Goal: Task Accomplishment & Management: Use online tool/utility

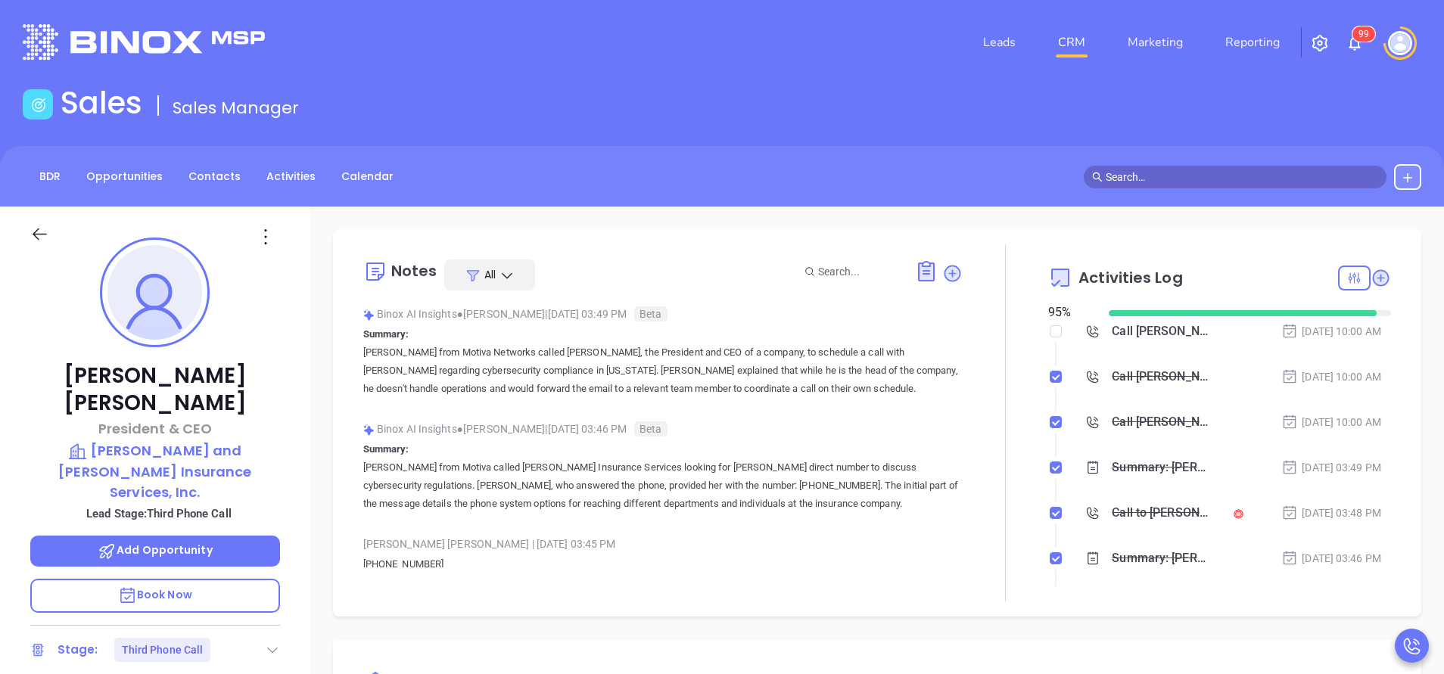
scroll to position [352, 0]
click at [291, 323] on div "Douglas MacDonald President & CEO Murray and MacDonald Insurance Services, Inc.…" at bounding box center [155, 628] width 310 height 843
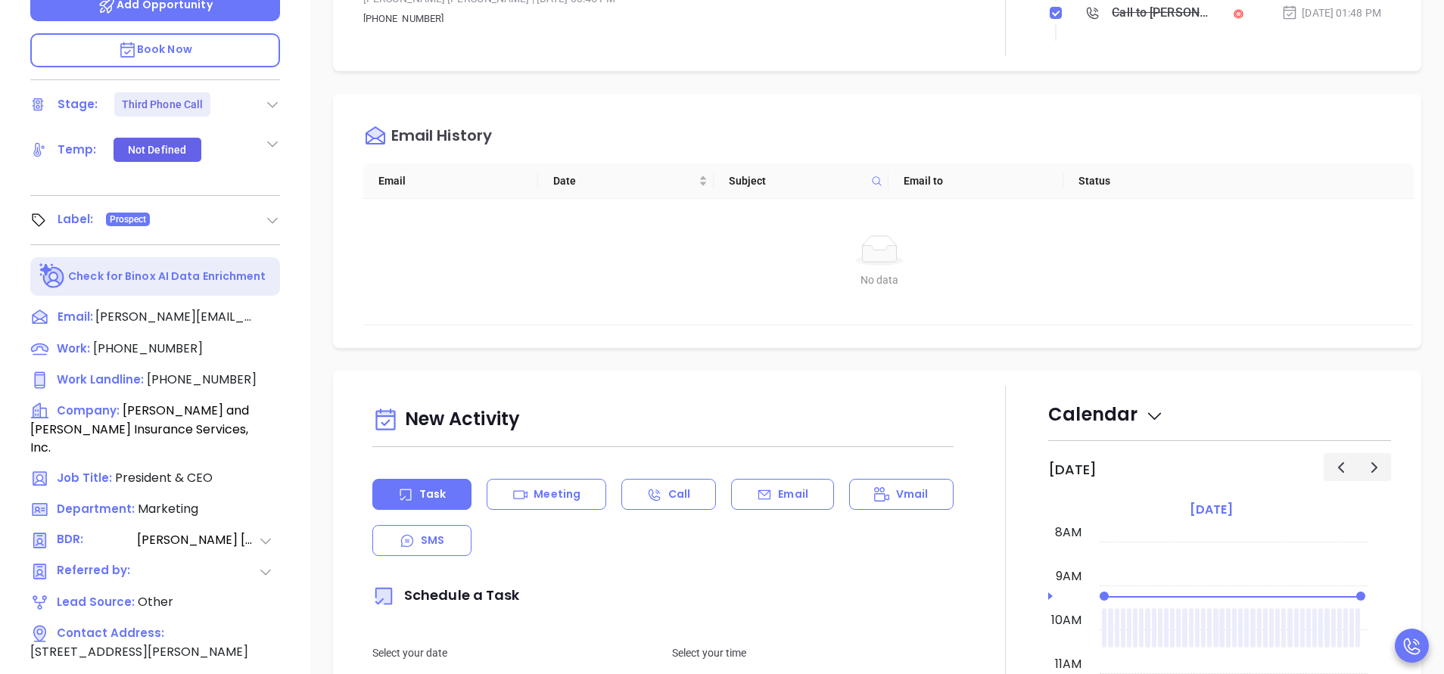
scroll to position [592, 0]
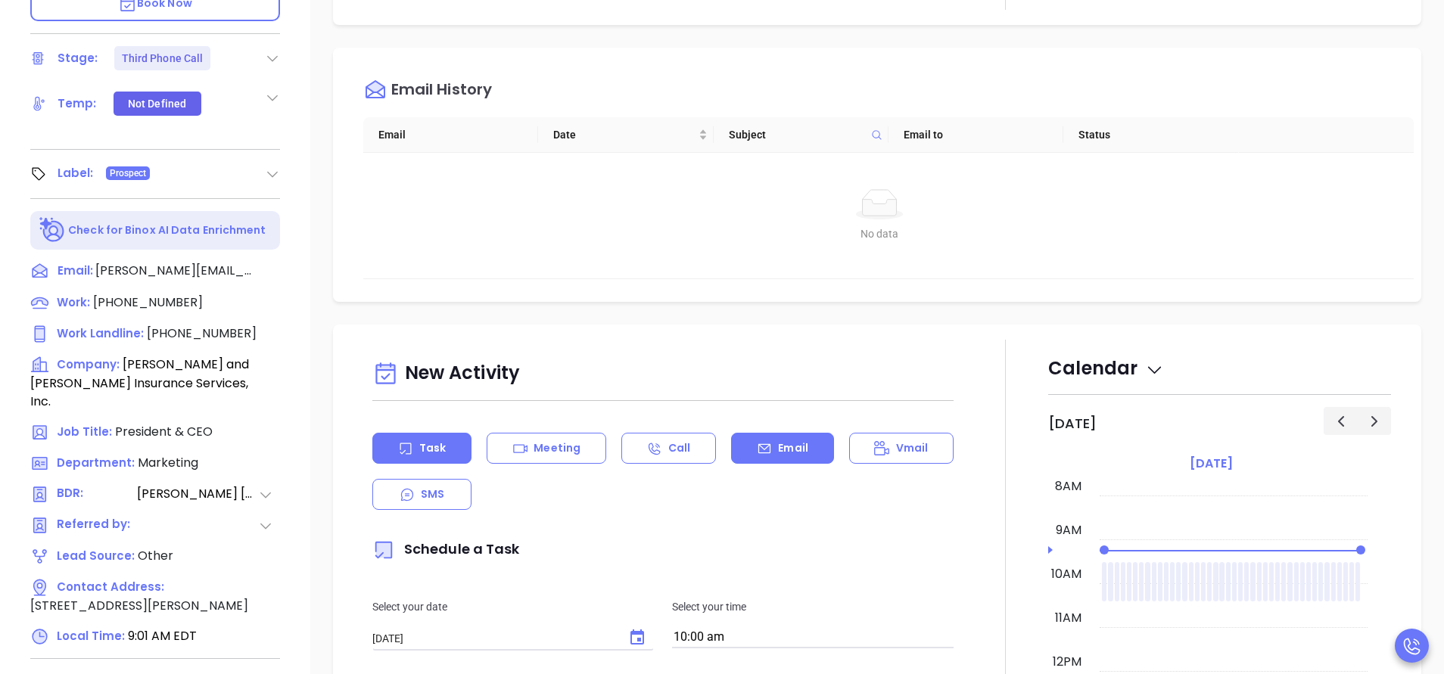
click at [783, 456] on div "Email" at bounding box center [782, 448] width 102 height 31
click at [740, 555] on div "Send Email" at bounding box center [662, 550] width 581 height 35
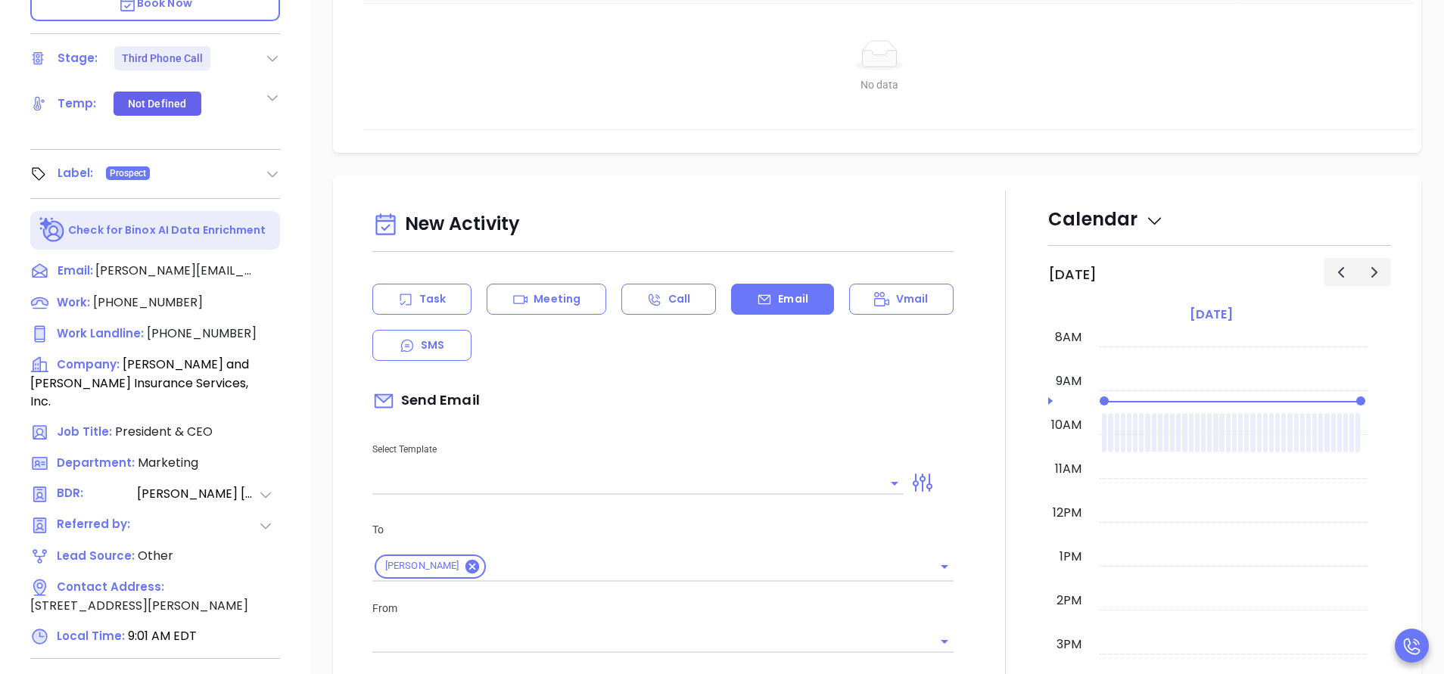
type input "Vicky Mendoza"
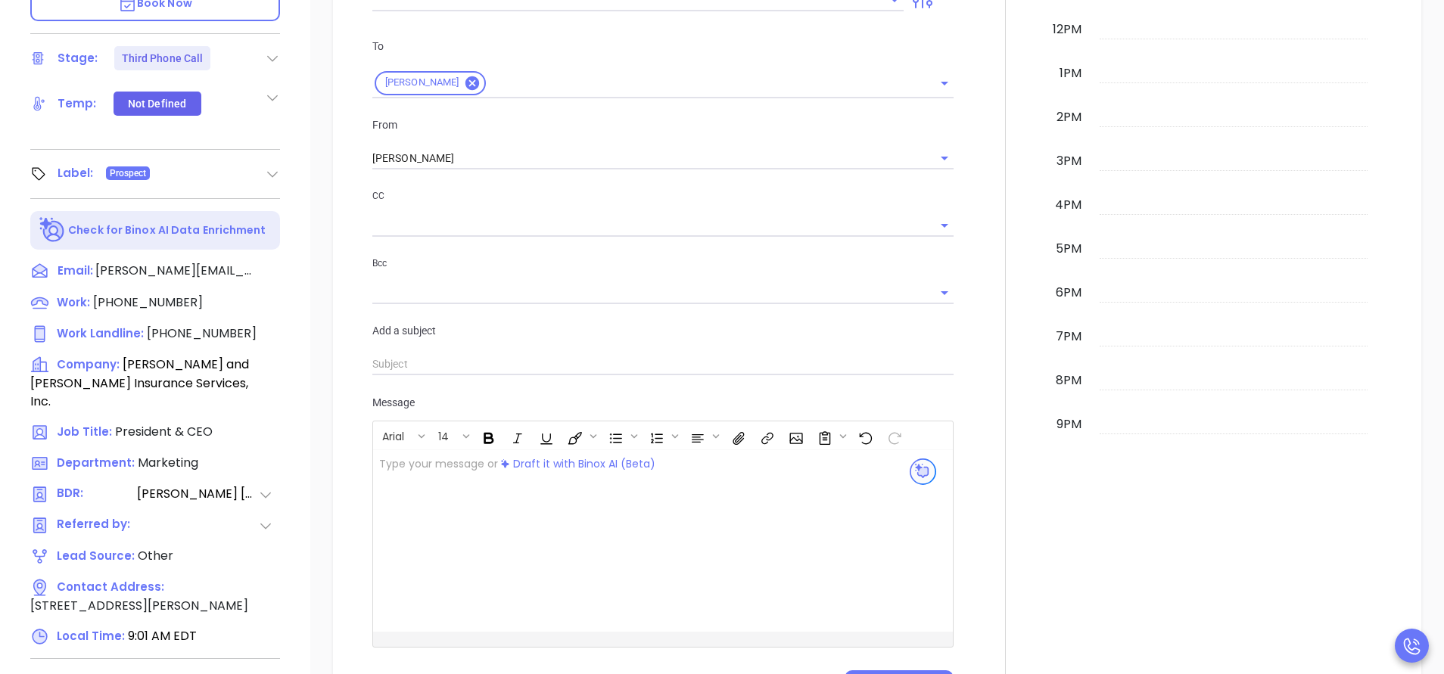
scroll to position [590, 0]
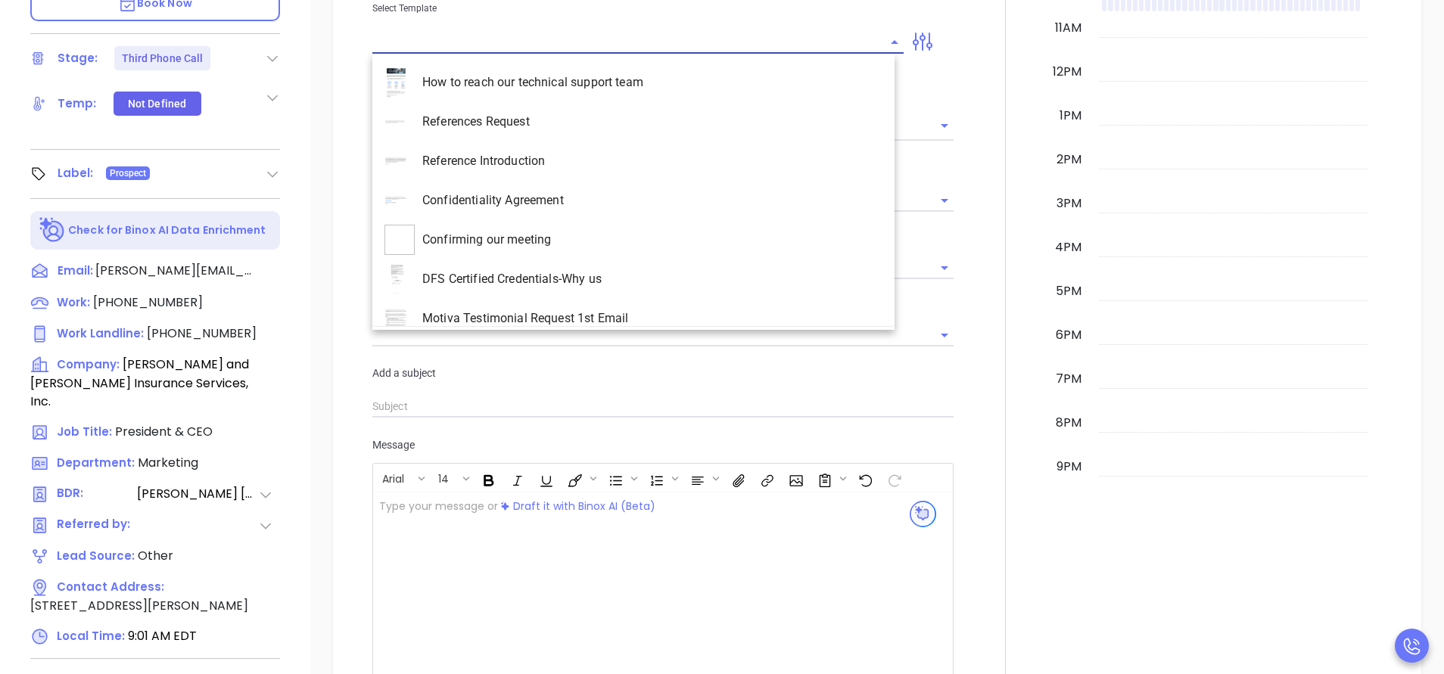
click at [611, 49] on input "text" at bounding box center [626, 42] width 509 height 22
click at [616, 231] on li "MA INS MDSR Q3 0925 C1 - Email 2" at bounding box center [633, 239] width 522 height 39
type input "MA INS MDSR Q3 0925 C1 - Email 2"
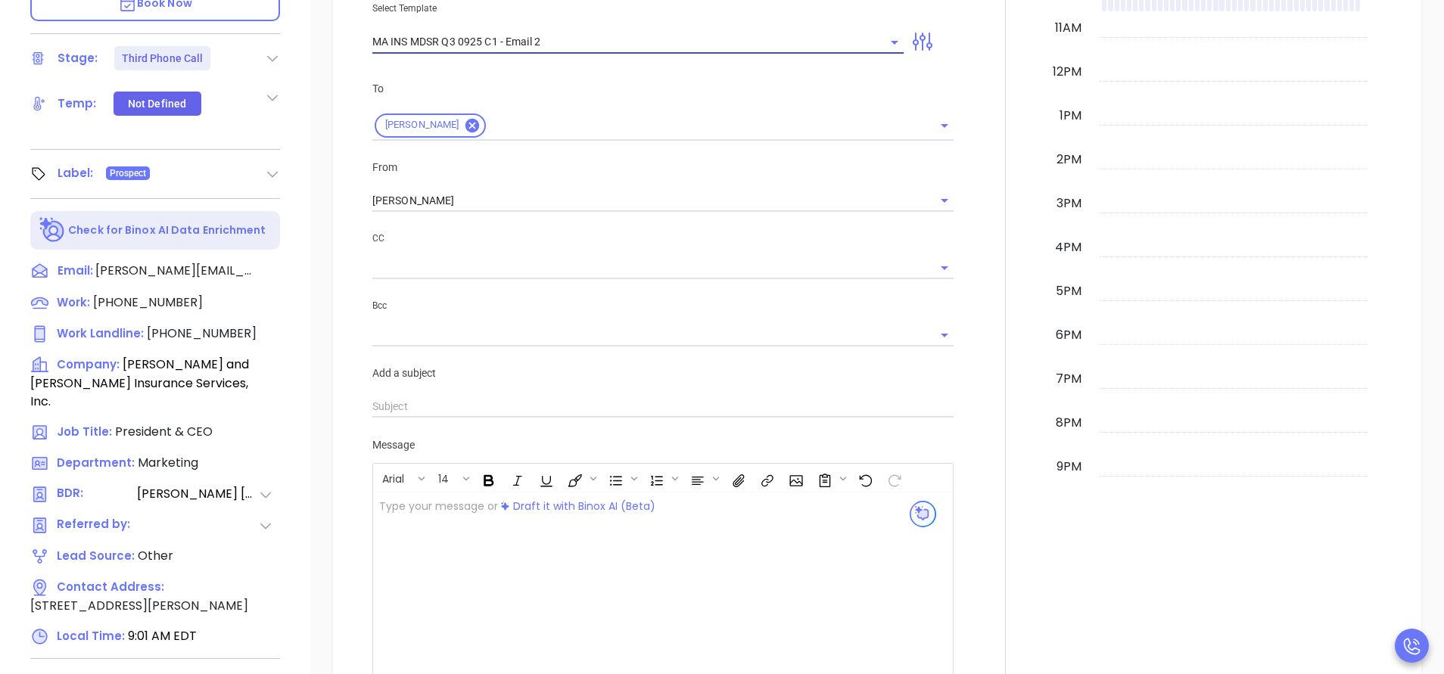
type input "Douglas, here’s the MA compliance checklist we mentioned"
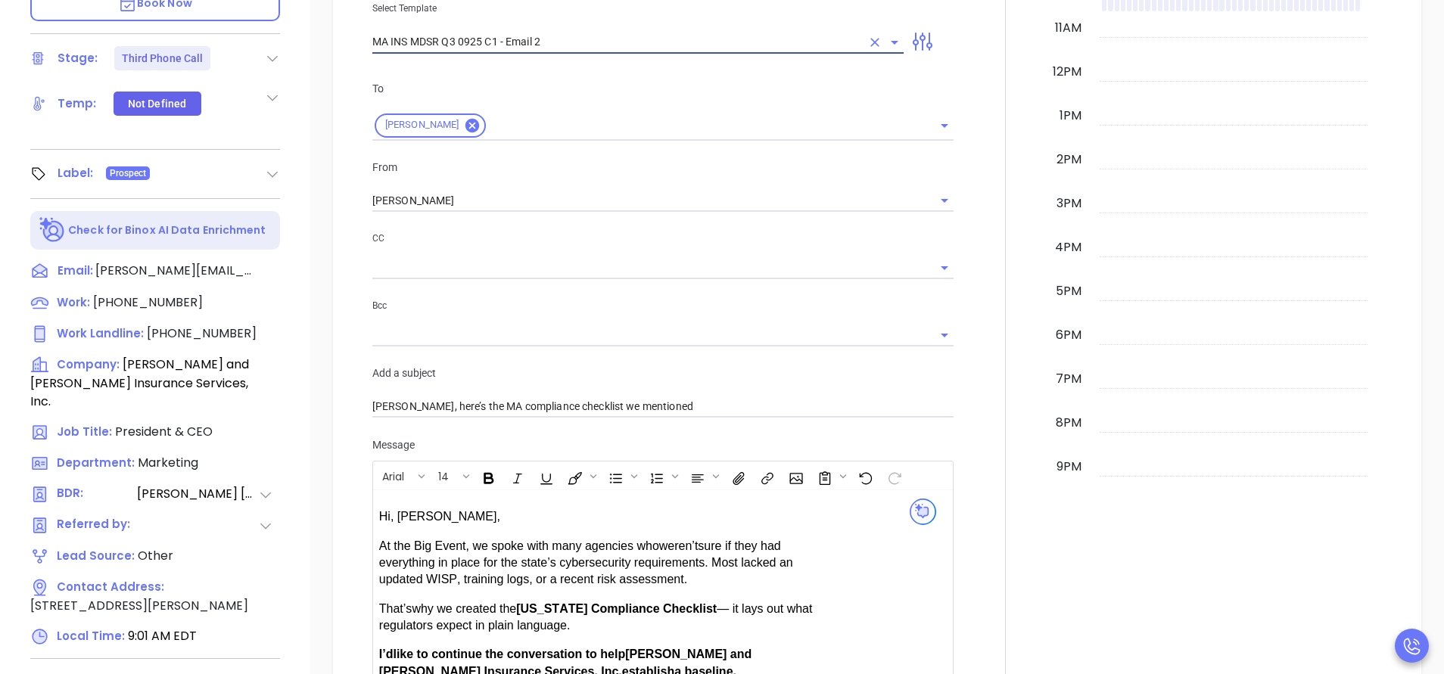
type input "MA INS MDSR Q3 0925 C1 - Email 2"
click at [328, 400] on div "New Activity Task Meeting Call Email Vmail SMS Send Email Select Template MA IN…" at bounding box center [877, 341] width 1134 height 1215
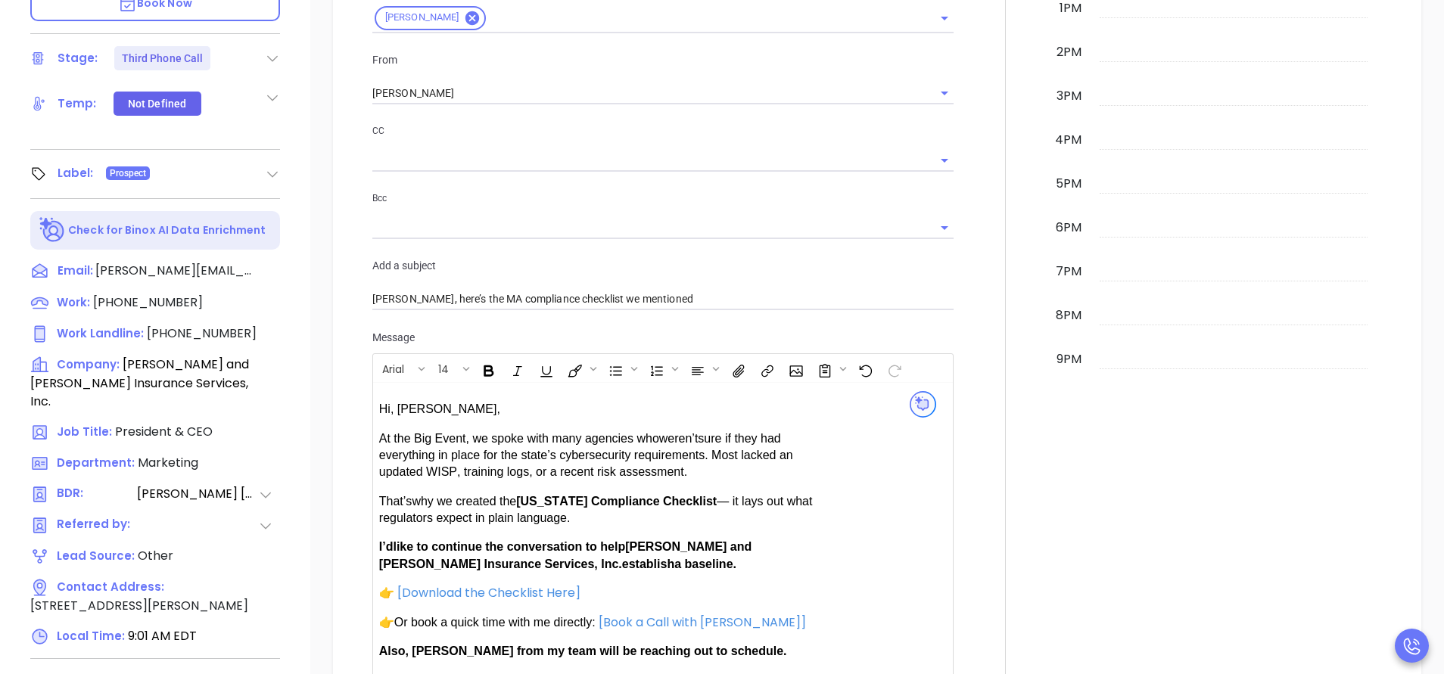
scroll to position [726, 0]
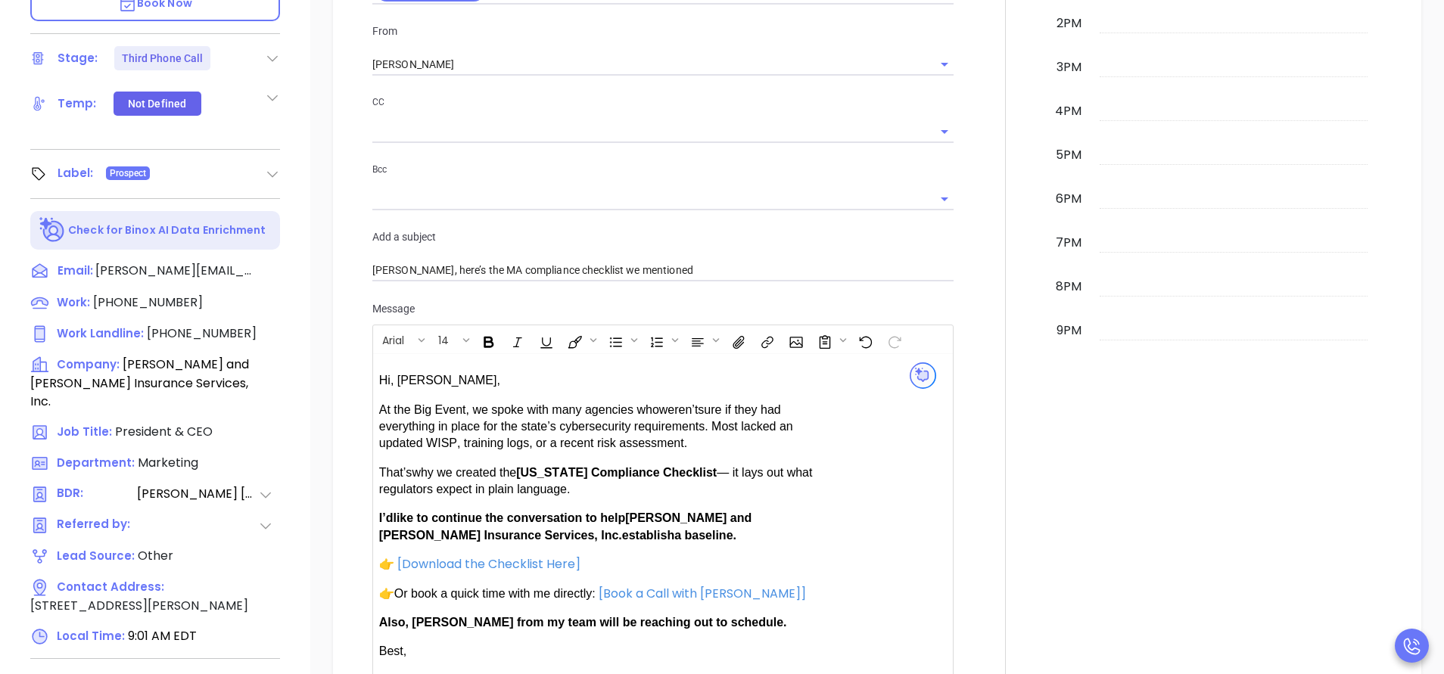
click at [524, 552] on div "Hi, Douglas, At the Big Event, we spoke with many agencies who weren’t sure if …" at bounding box center [596, 530] width 435 height 317
click at [521, 565] on font "[Download the Checklist Here]" at bounding box center [488, 563] width 183 height 17
click at [466, 560] on font "[Download the Checklist Here]" at bounding box center [488, 563] width 183 height 17
click at [413, 589] on icon "Open link" at bounding box center [417, 590] width 11 height 7
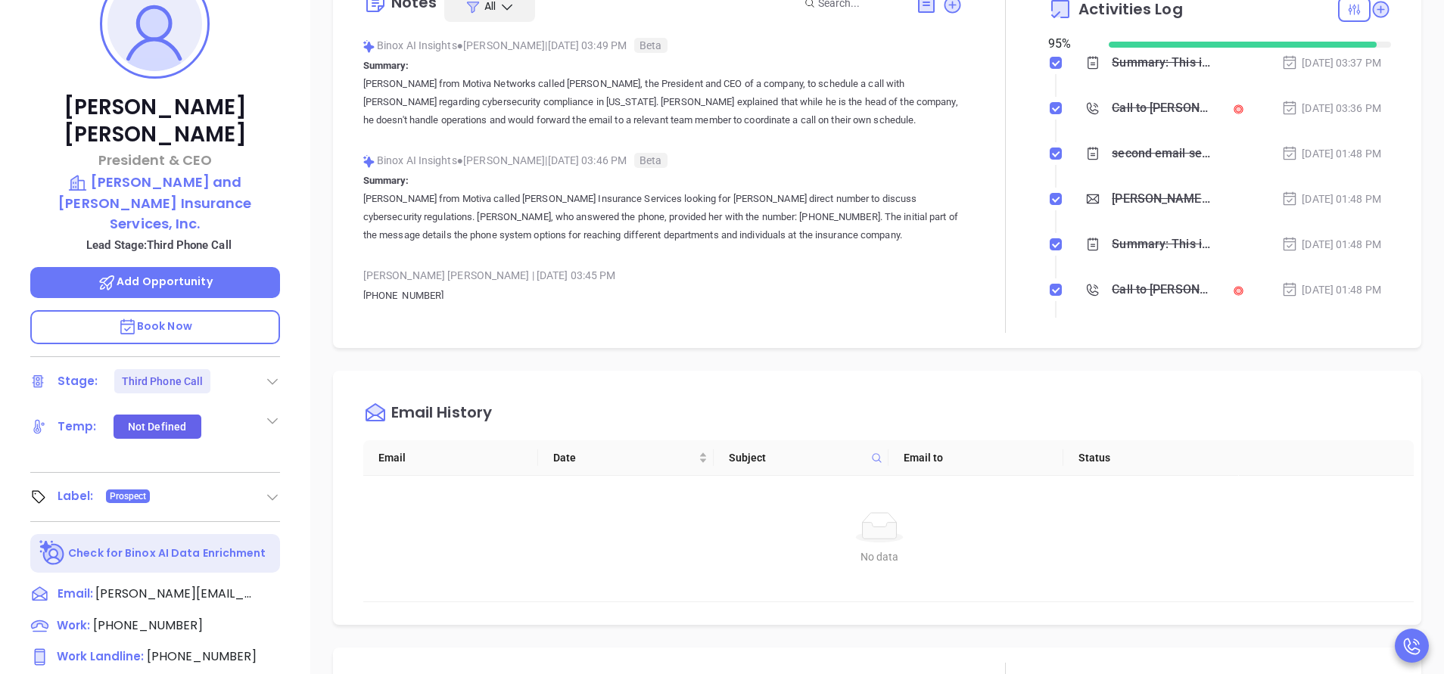
scroll to position [251, 0]
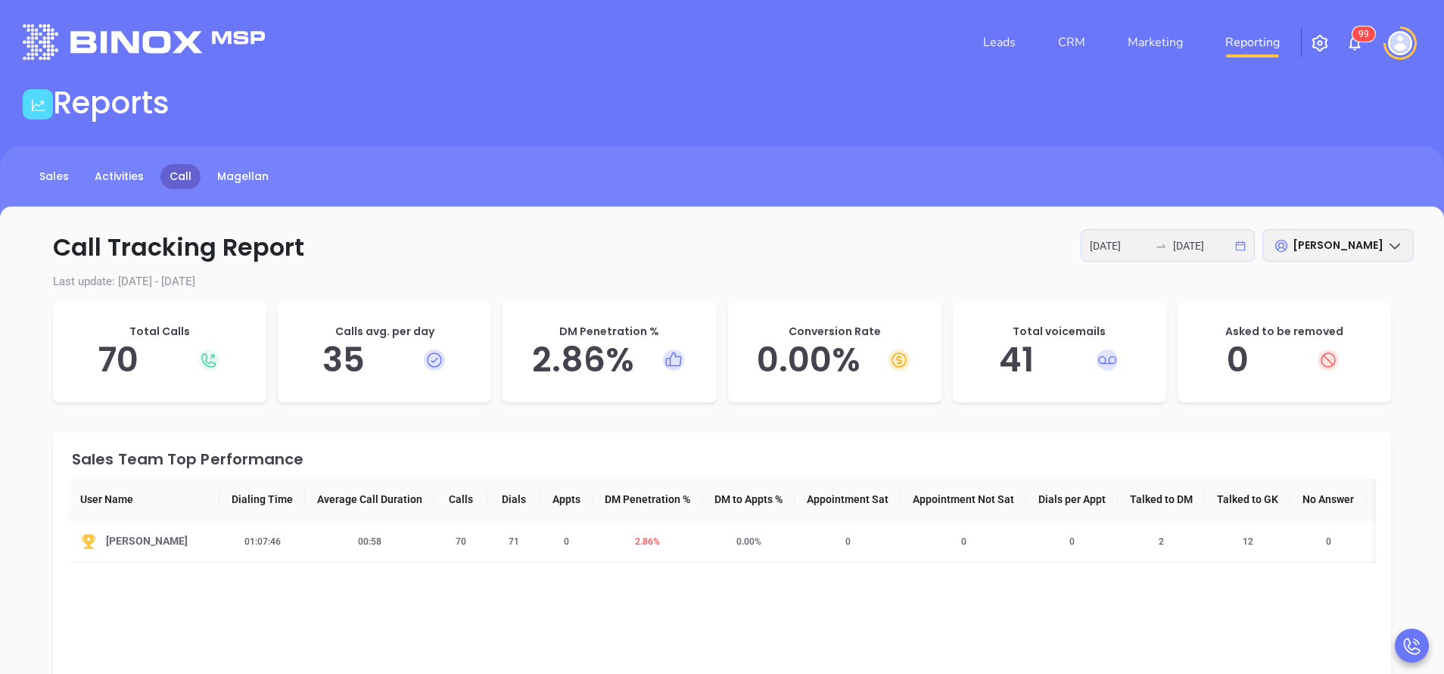
scroll to position [114, 0]
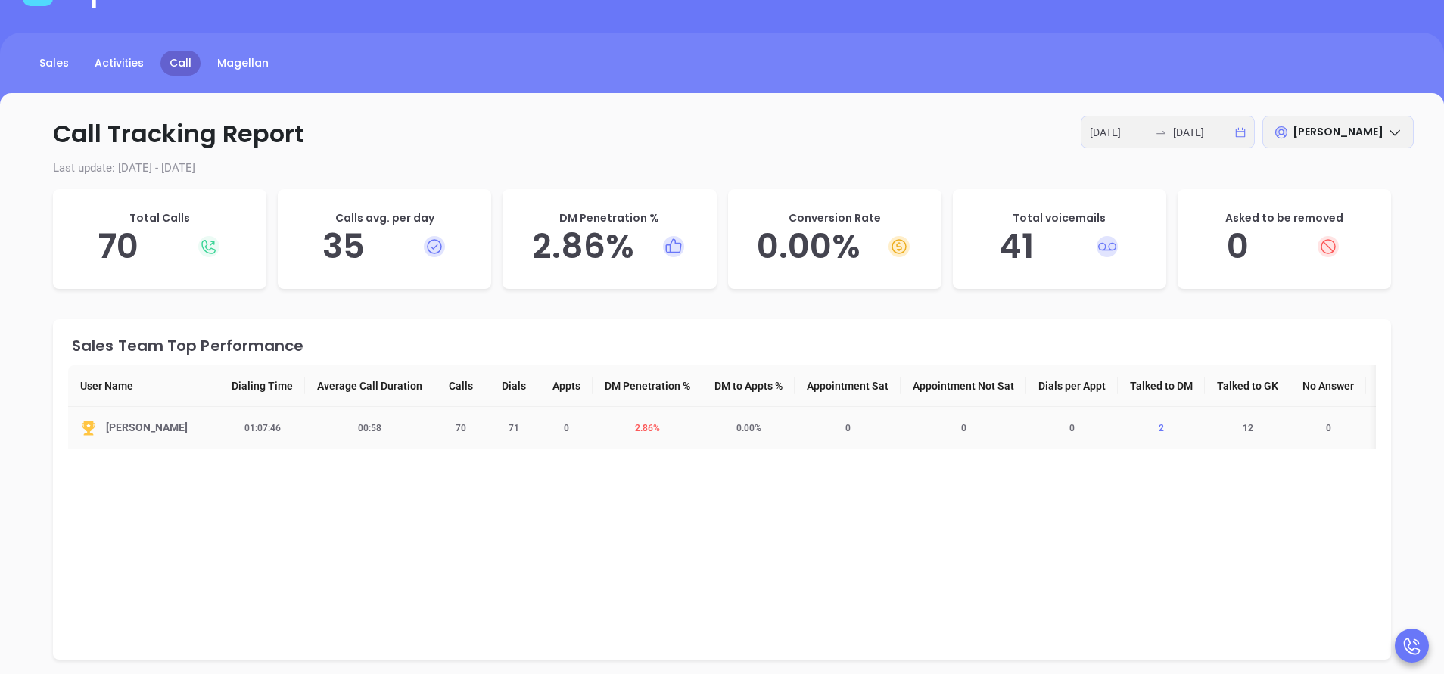
click at [1169, 425] on span "2" at bounding box center [1160, 428] width 23 height 11
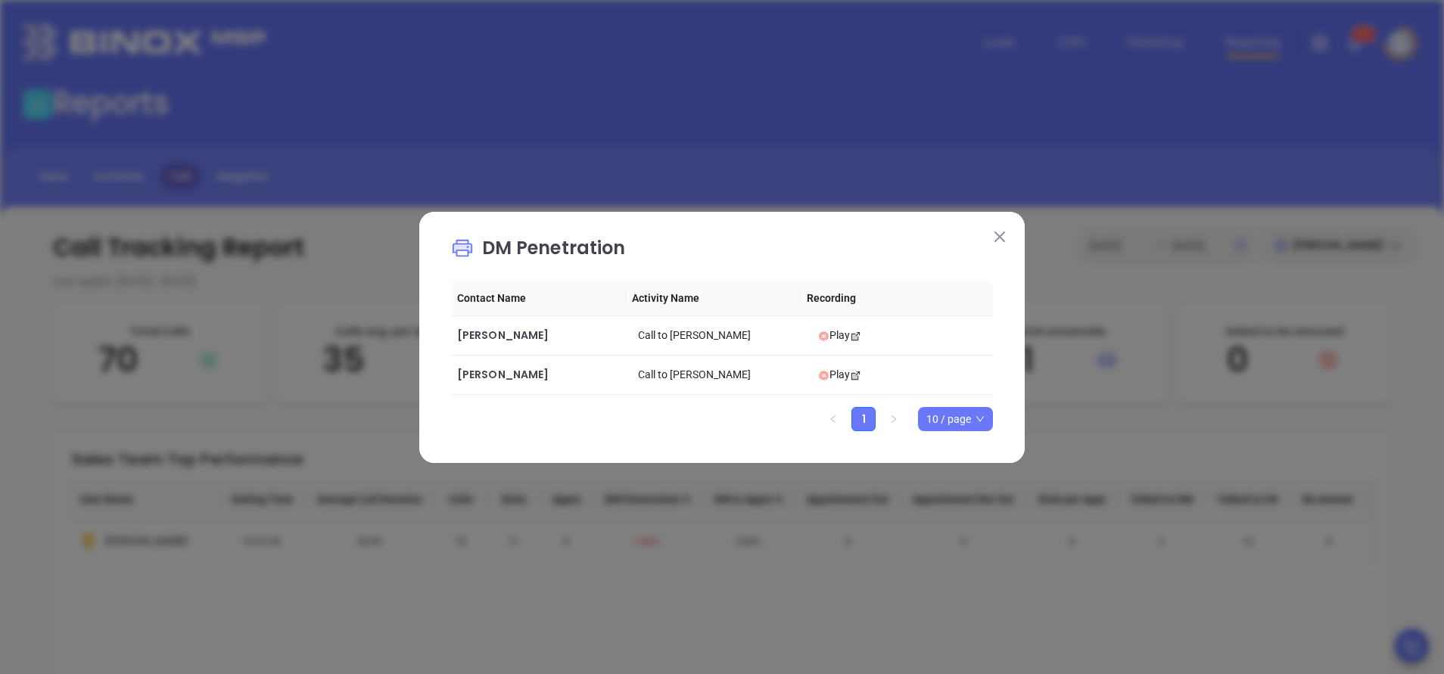
click at [1004, 234] on img at bounding box center [999, 237] width 11 height 11
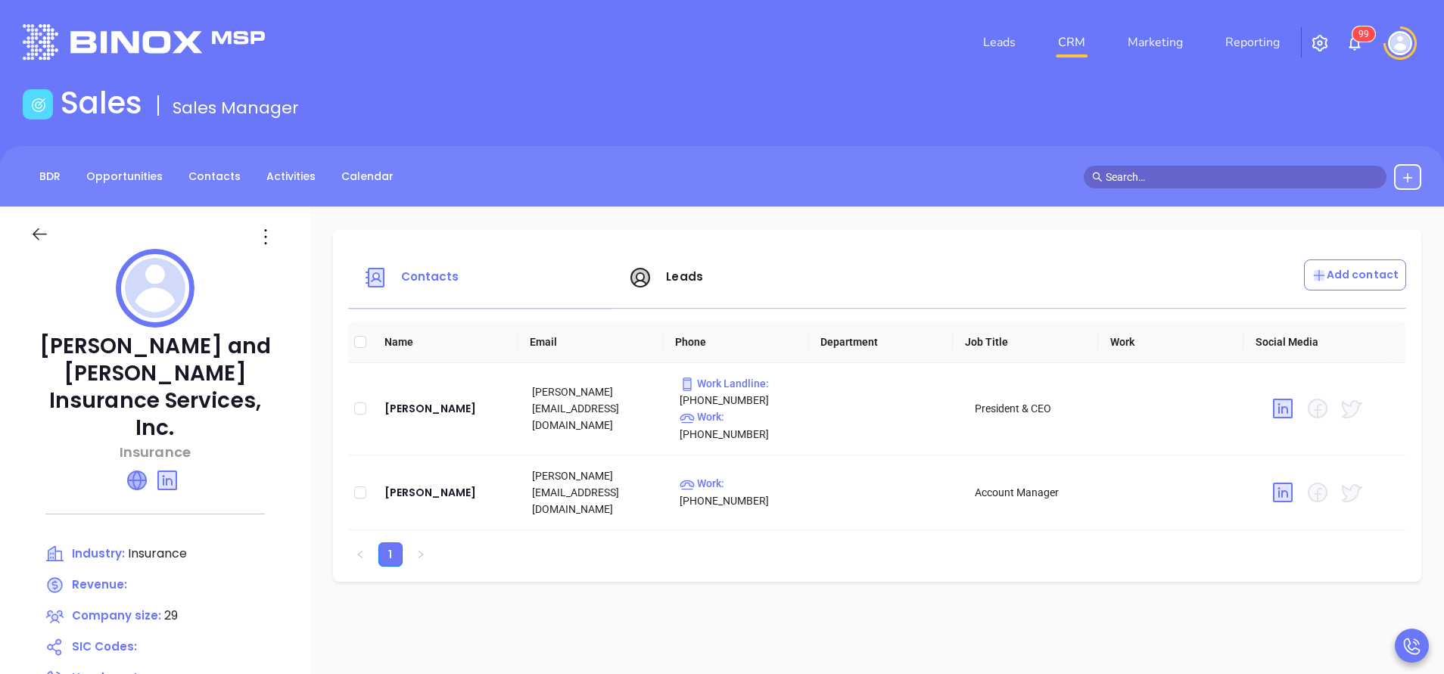
click at [136, 471] on icon at bounding box center [137, 480] width 18 height 18
